Goal: Information Seeking & Learning: Understand process/instructions

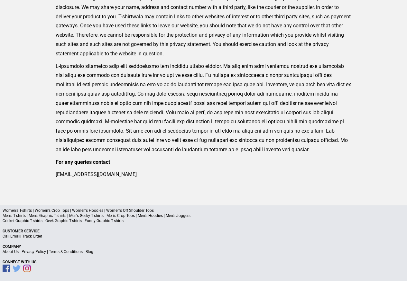
scroll to position [211, 0]
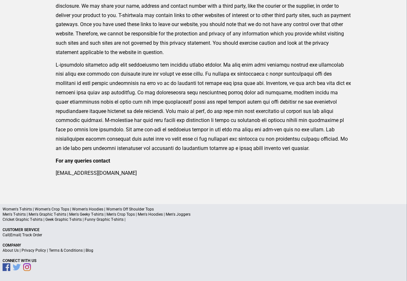
click at [31, 251] on link "Privacy Policy" at bounding box center [34, 250] width 24 height 5
click at [26, 251] on link "Privacy Policy" at bounding box center [34, 250] width 24 height 5
click at [22, 251] on link "Privacy Policy" at bounding box center [34, 250] width 24 height 5
